Goal: Task Accomplishment & Management: Use online tool/utility

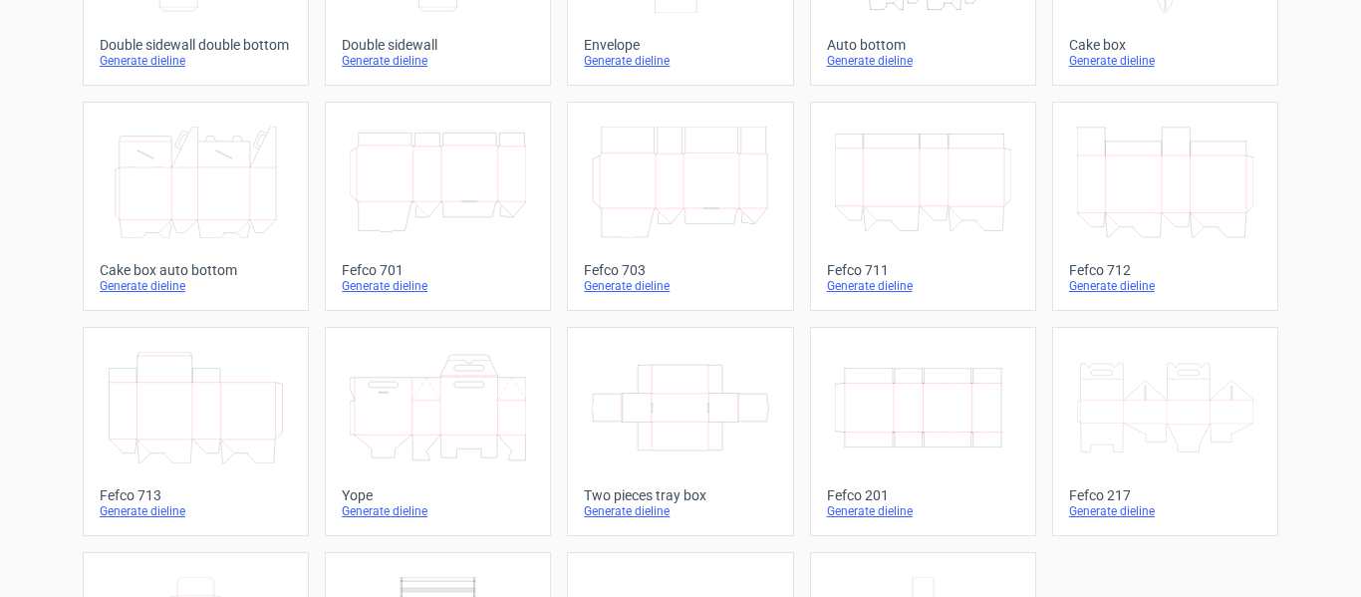
scroll to position [468, 0]
click at [896, 518] on div "Generate dieline" at bounding box center [923, 511] width 192 height 16
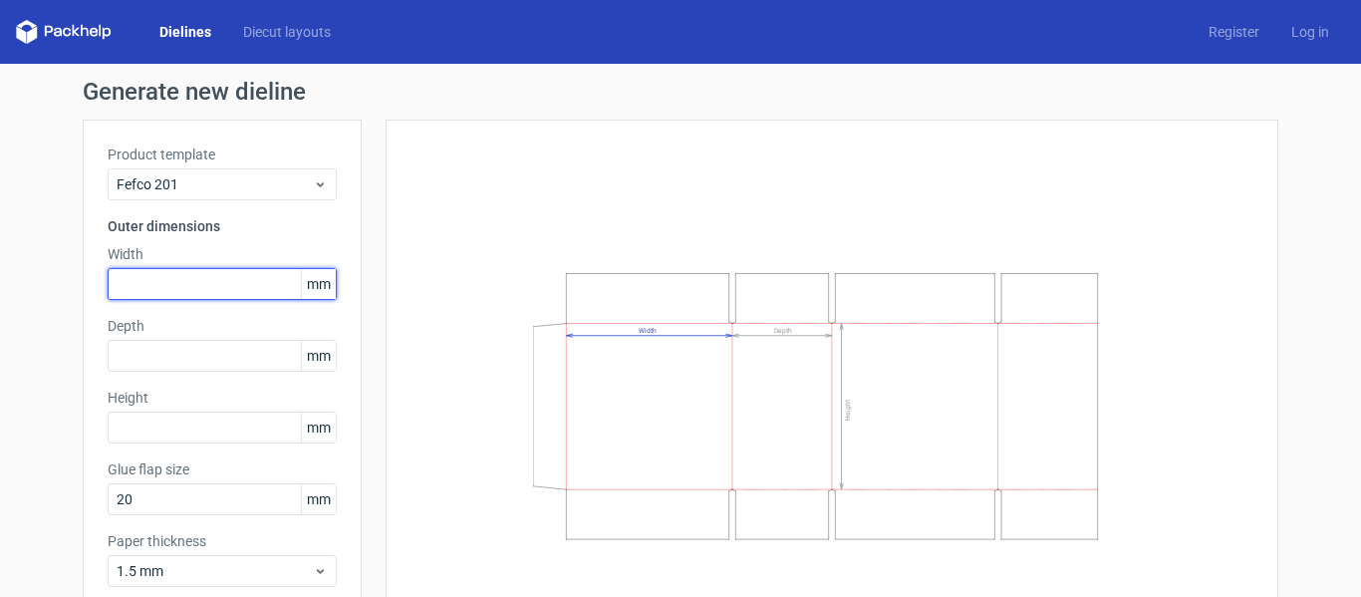
click at [211, 270] on input "text" at bounding box center [222, 284] width 229 height 32
type input "500"
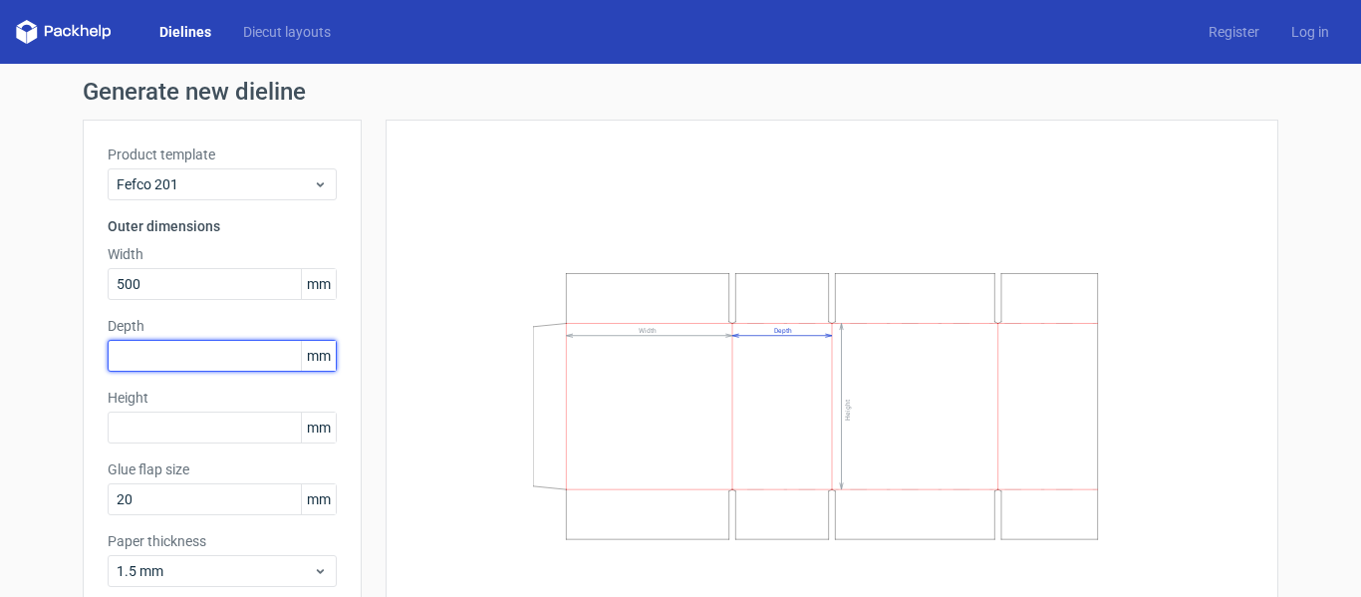
click at [203, 363] on input "text" at bounding box center [222, 356] width 229 height 32
type input "280"
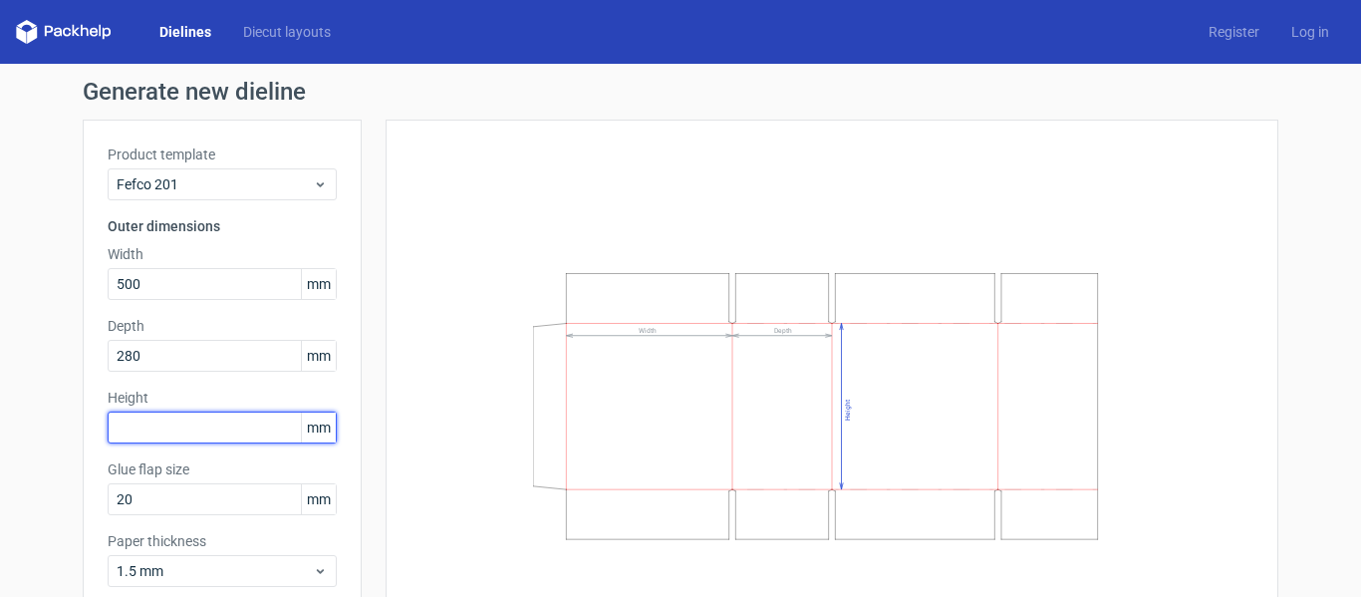
click at [183, 420] on input "text" at bounding box center [222, 428] width 229 height 32
type input "280"
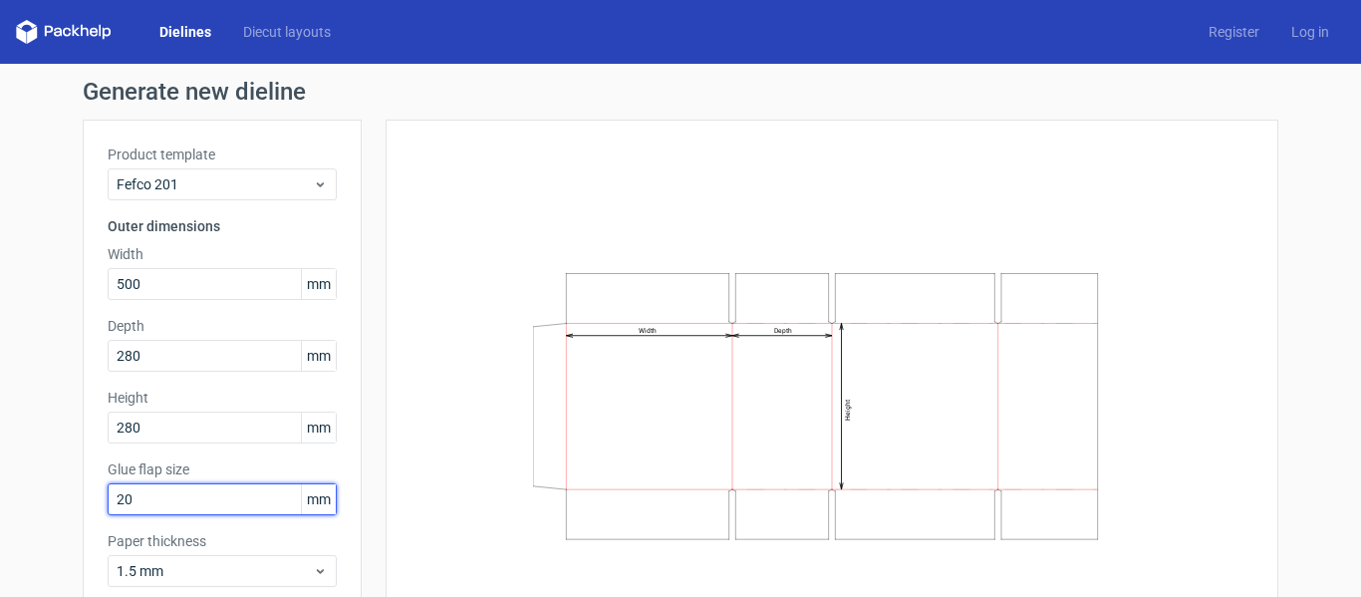
click at [185, 494] on input "20" at bounding box center [222, 499] width 229 height 32
type input "2"
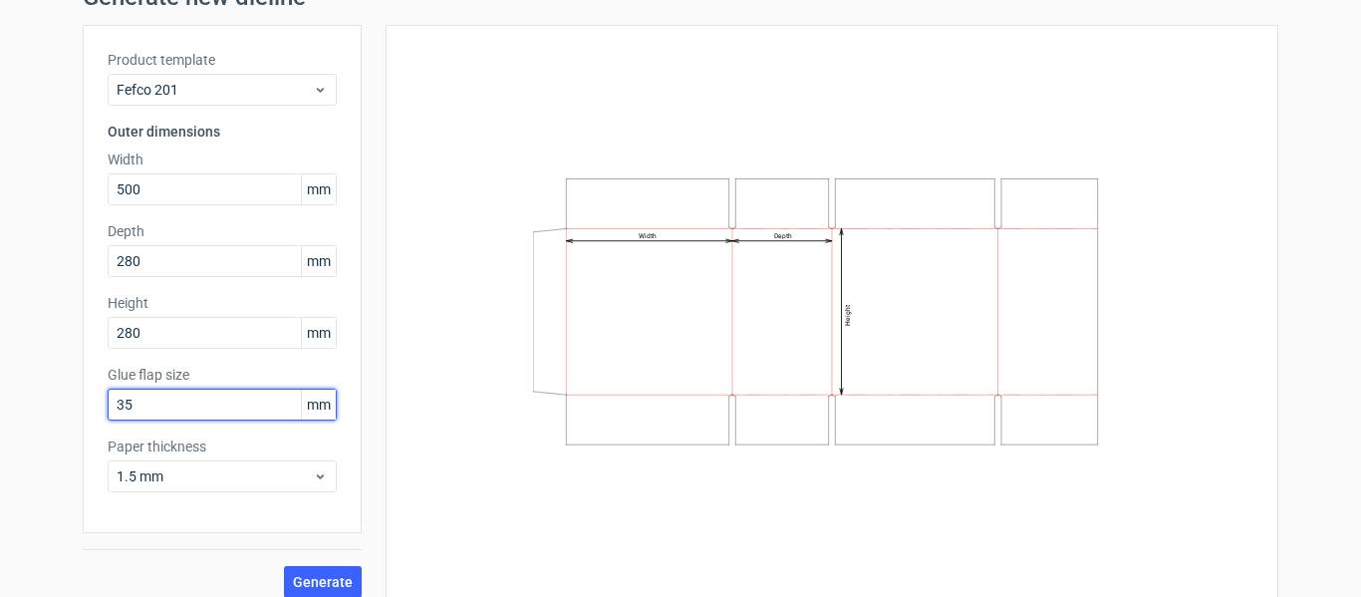
type input "35"
click at [284, 566] on button "Generate" at bounding box center [323, 582] width 78 height 32
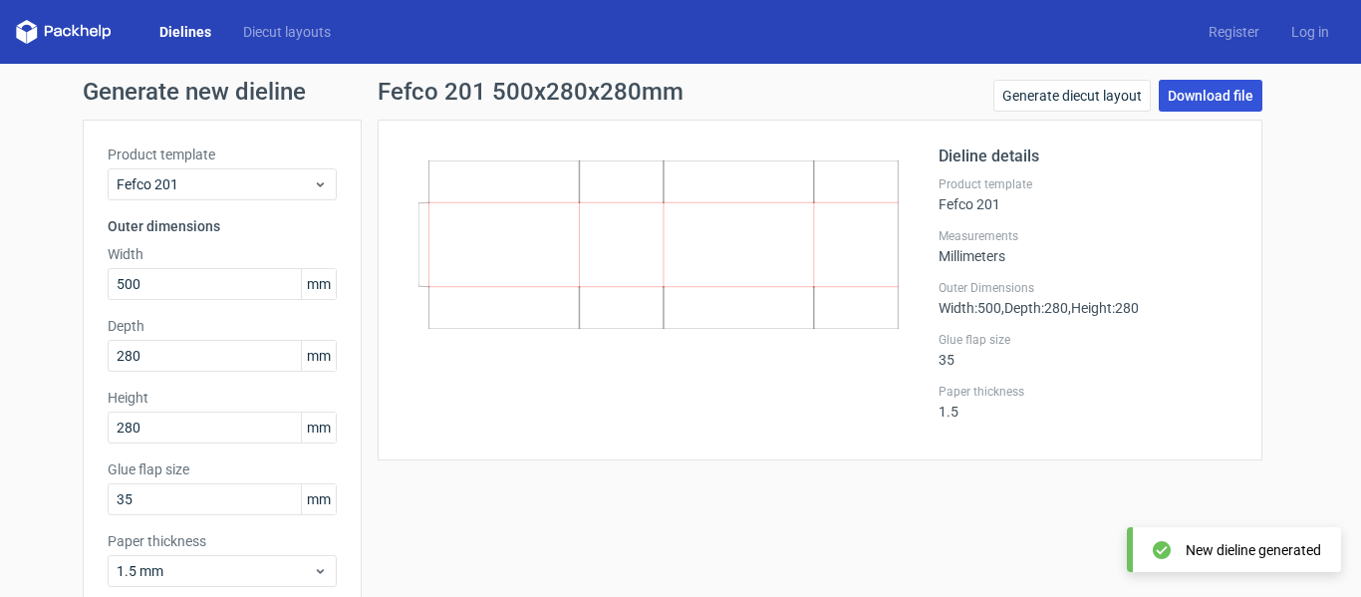
click at [1176, 100] on link "Download file" at bounding box center [1211, 96] width 104 height 32
